Goal: Check status: Check status

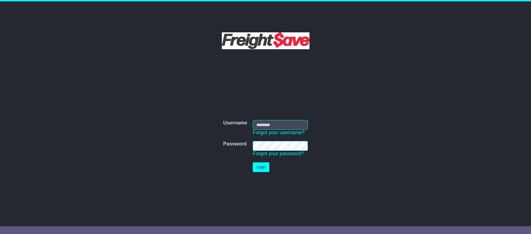
type input "**********"
click at [263, 169] on button "Login" at bounding box center [261, 167] width 17 height 10
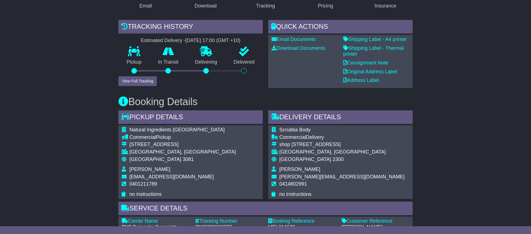
scroll to position [117, 0]
